Goal: Information Seeking & Learning: Learn about a topic

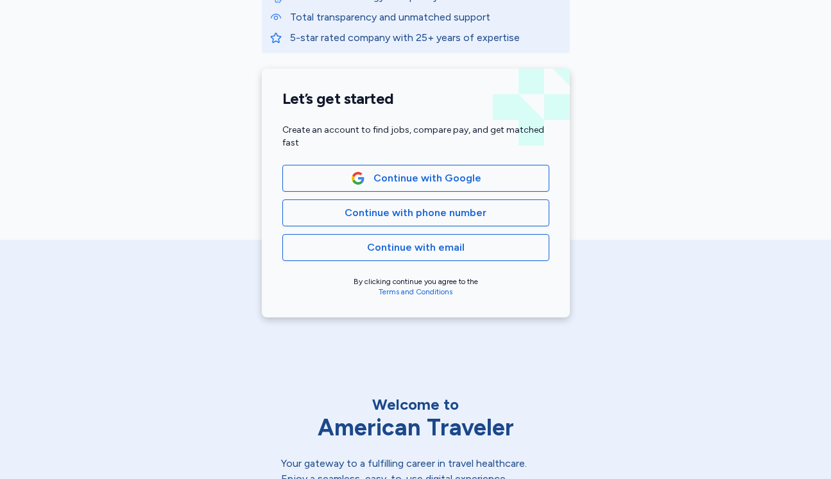
scroll to position [252, 0]
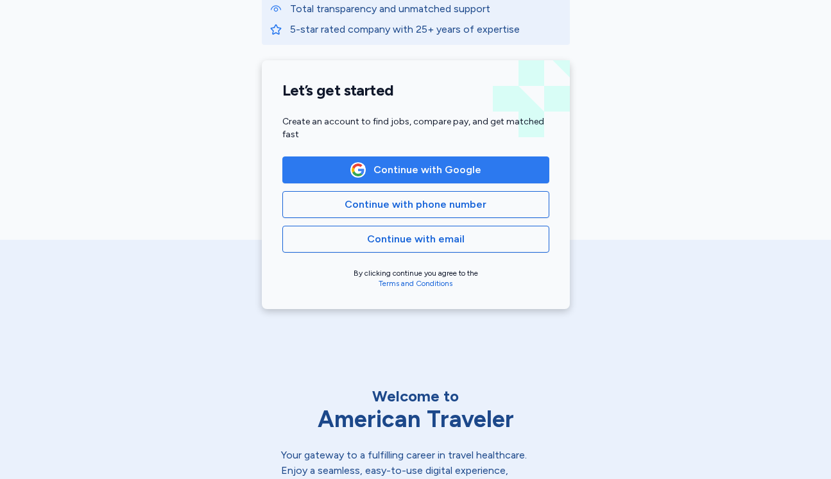
click at [396, 167] on span "Continue with Google" at bounding box center [428, 169] width 108 height 15
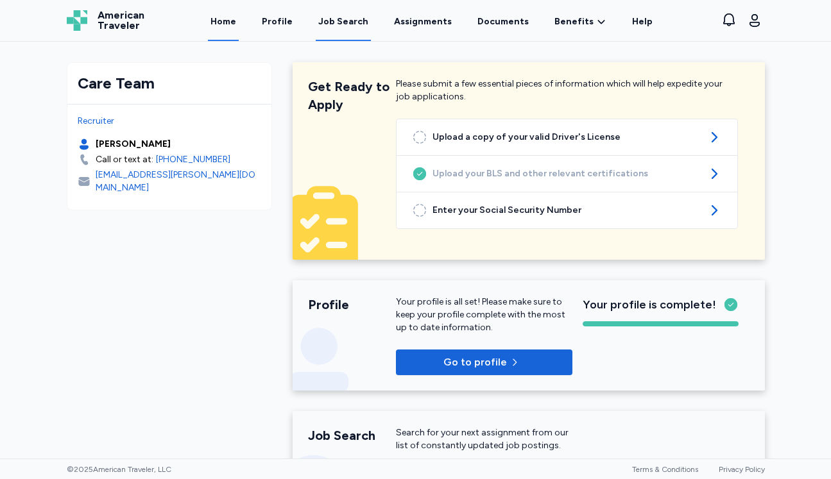
click at [350, 16] on div "Job Search" at bounding box center [343, 21] width 50 height 13
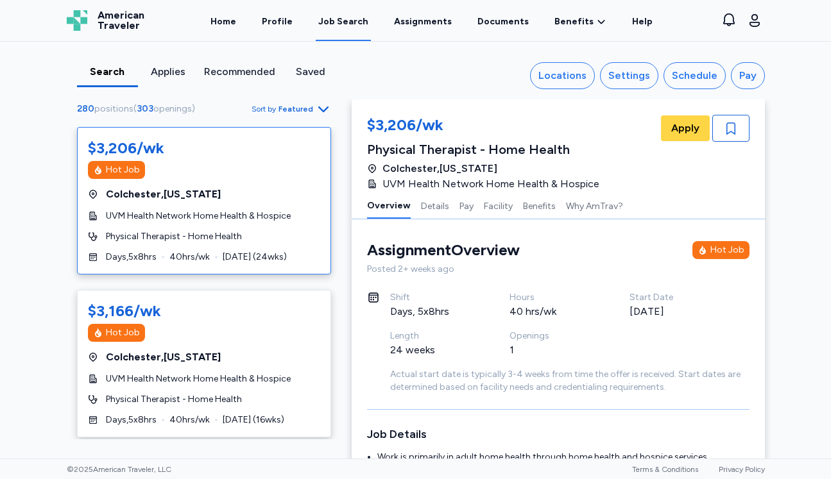
click at [280, 107] on span "Sort by Featured" at bounding box center [292, 108] width 80 height 15
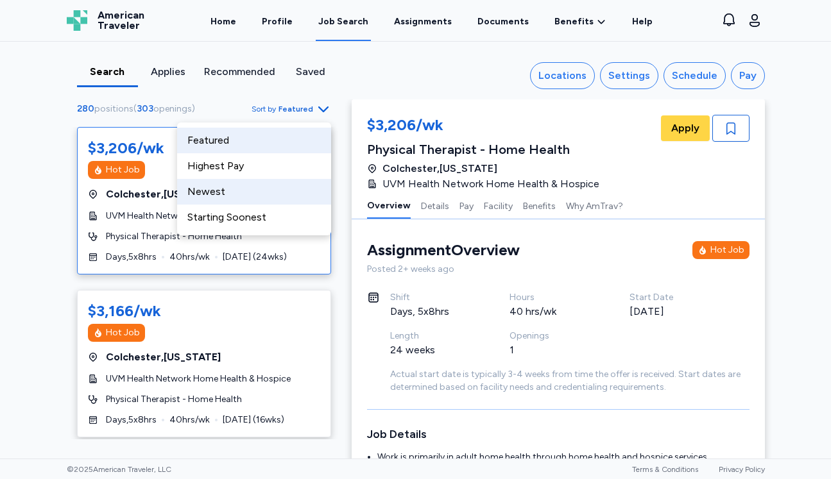
click at [236, 193] on div "Newest" at bounding box center [254, 192] width 154 height 26
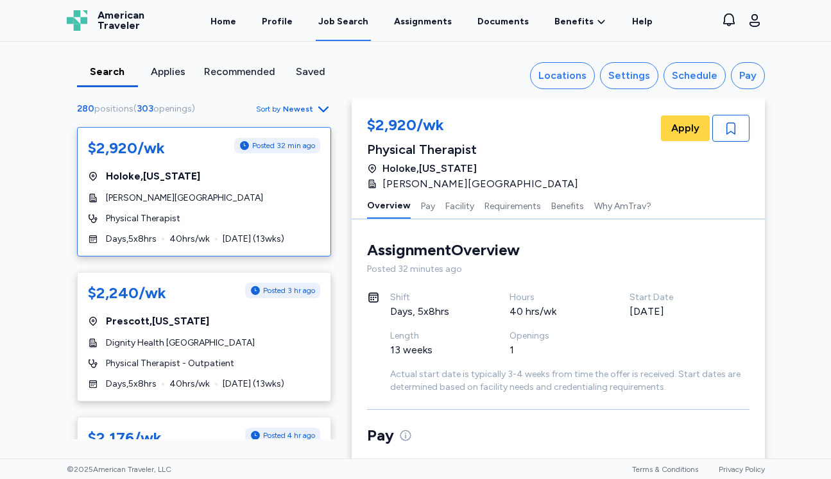
click at [301, 105] on span "Newest" at bounding box center [298, 109] width 30 height 10
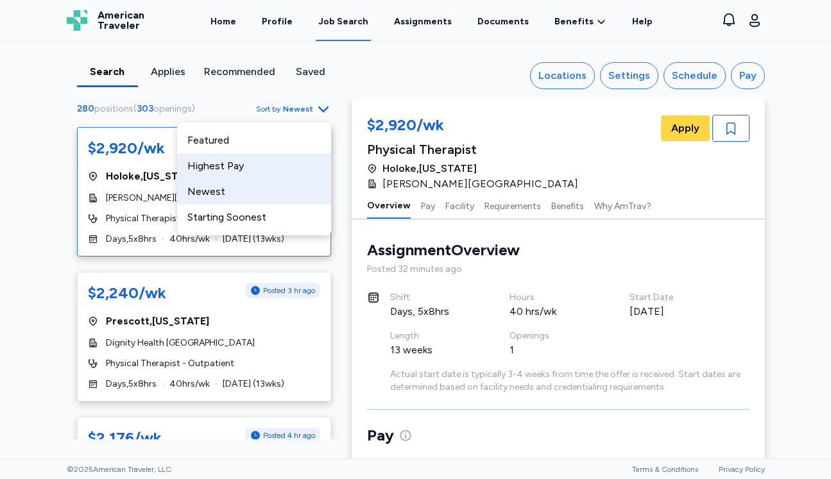
click at [284, 159] on div "Highest Pay" at bounding box center [254, 166] width 154 height 26
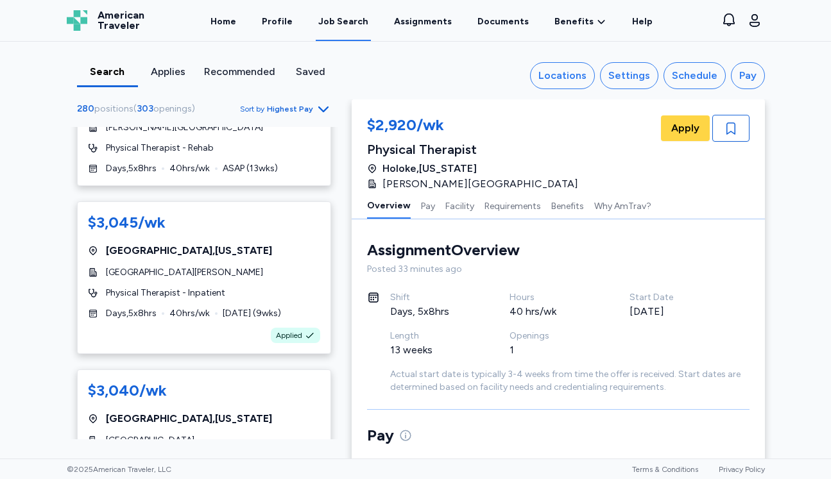
scroll to position [1096, 0]
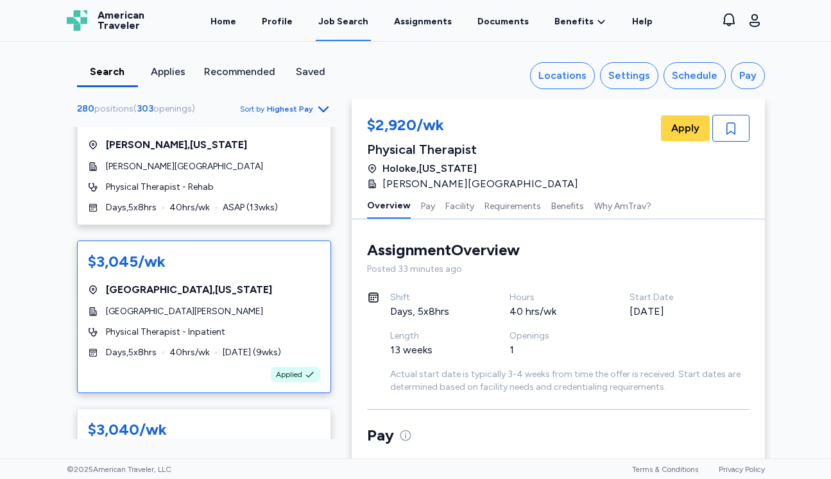
click at [272, 306] on div "[GEOGRAPHIC_DATA][PERSON_NAME]" at bounding box center [204, 312] width 232 height 13
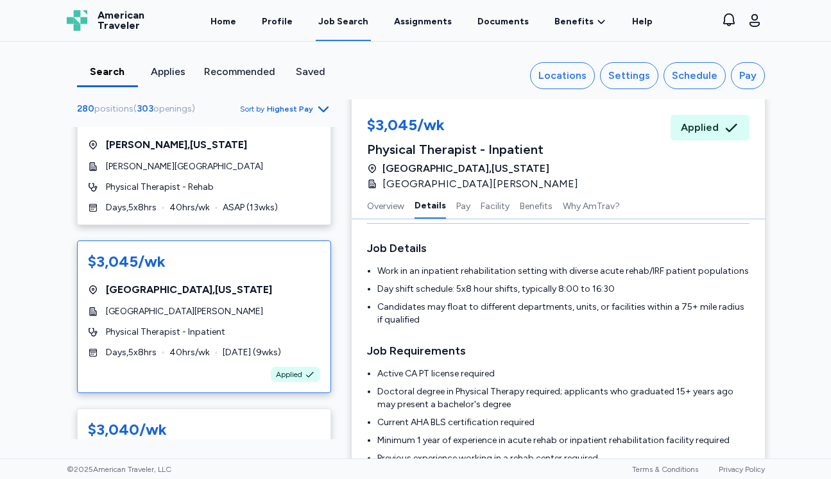
scroll to position [449, 0]
